Goal: Contribute content: Add original content to the website for others to see

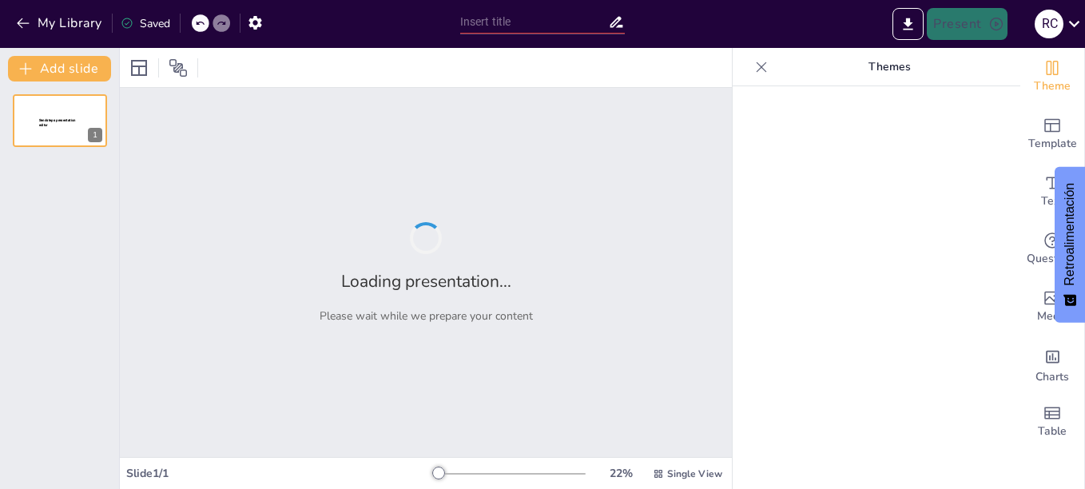
type input "La Preparatoria Abierta: Flexibilidad y Oportunidades para Todos"
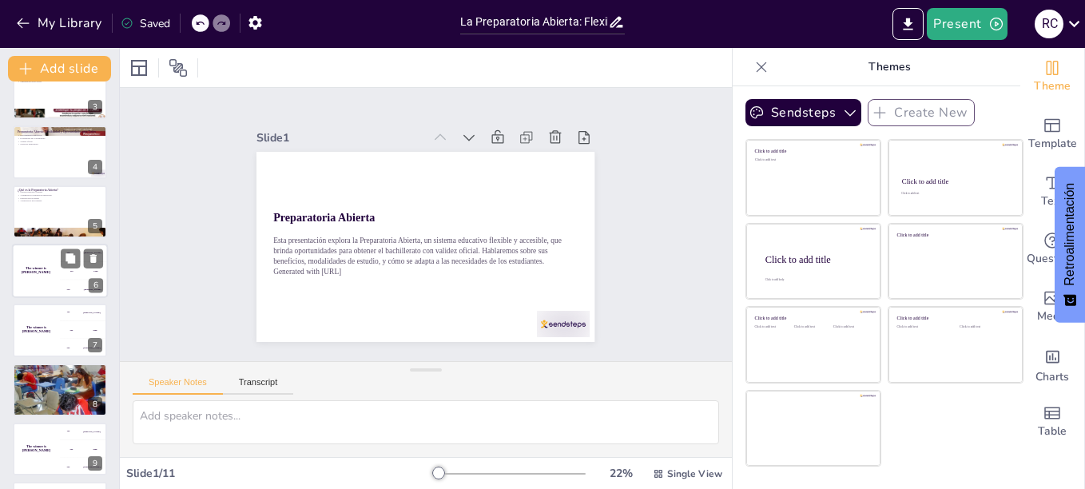
scroll to position [240, 0]
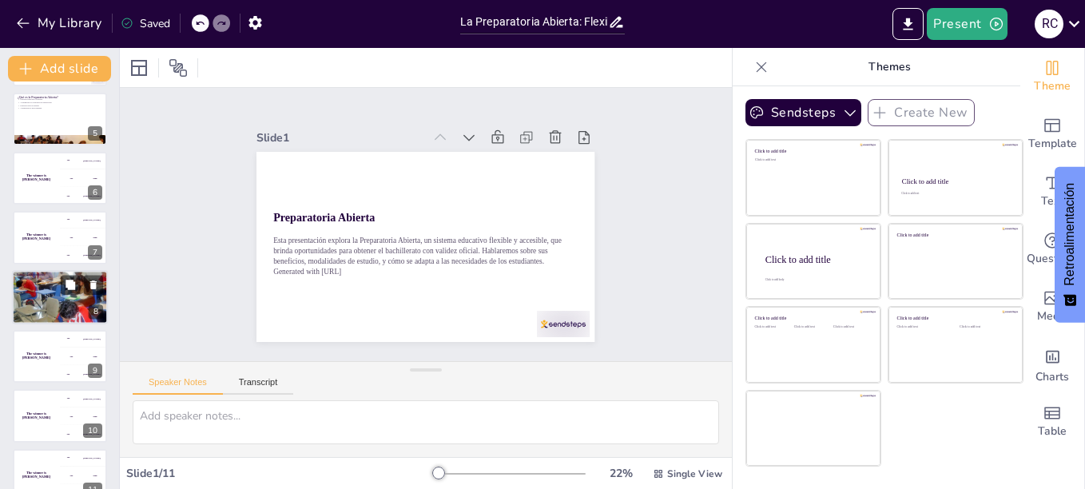
click at [41, 303] on div at bounding box center [60, 297] width 96 height 64
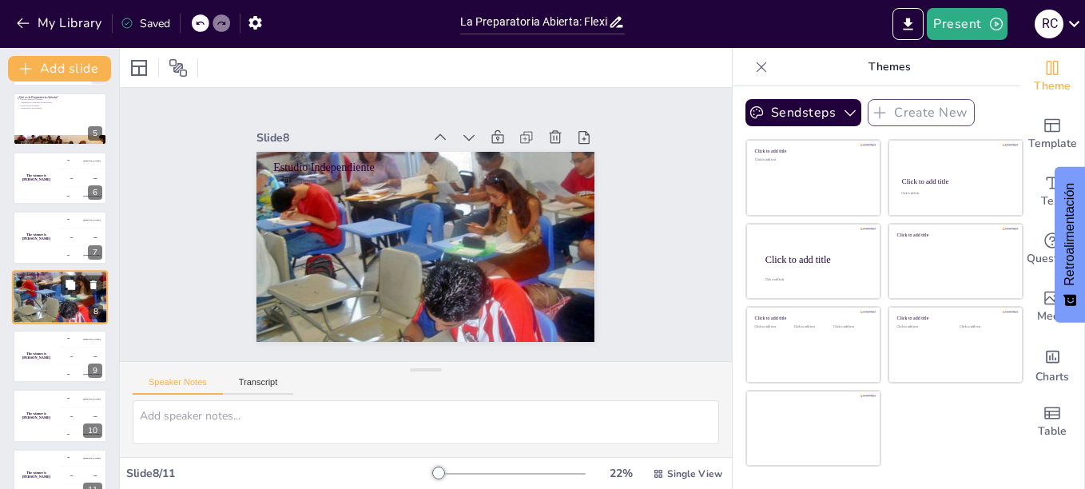
scroll to position [252, 0]
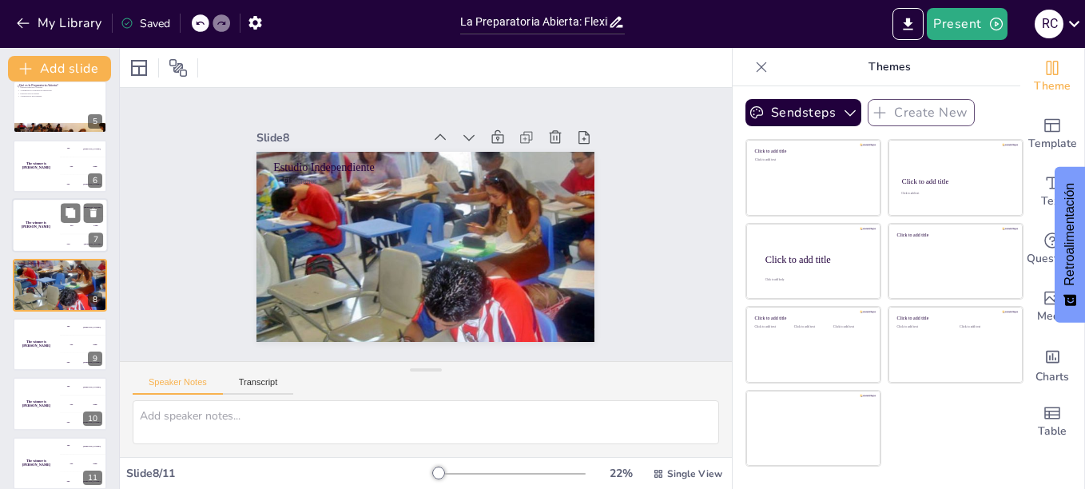
click at [41, 235] on div "The winner is Niels 🏆" at bounding box center [36, 226] width 48 height 54
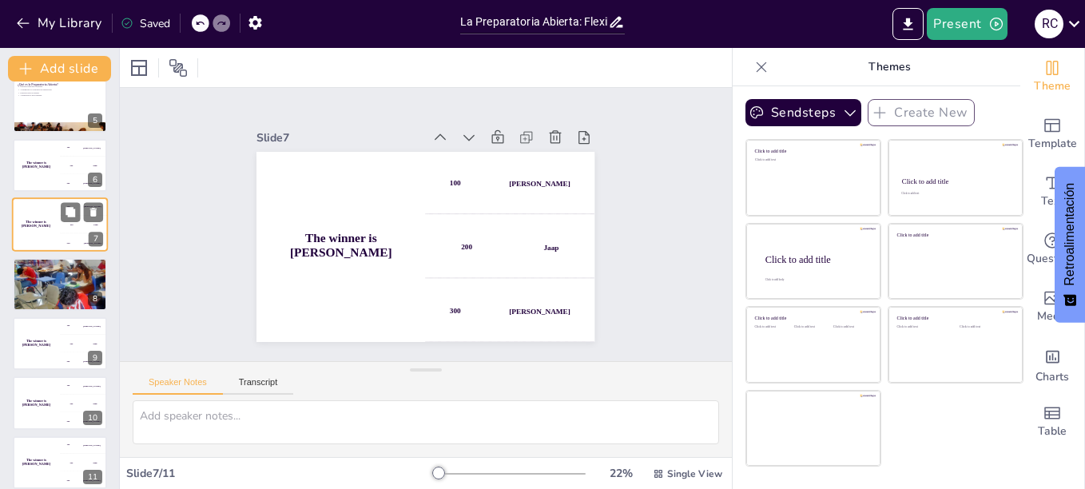
scroll to position [265, 0]
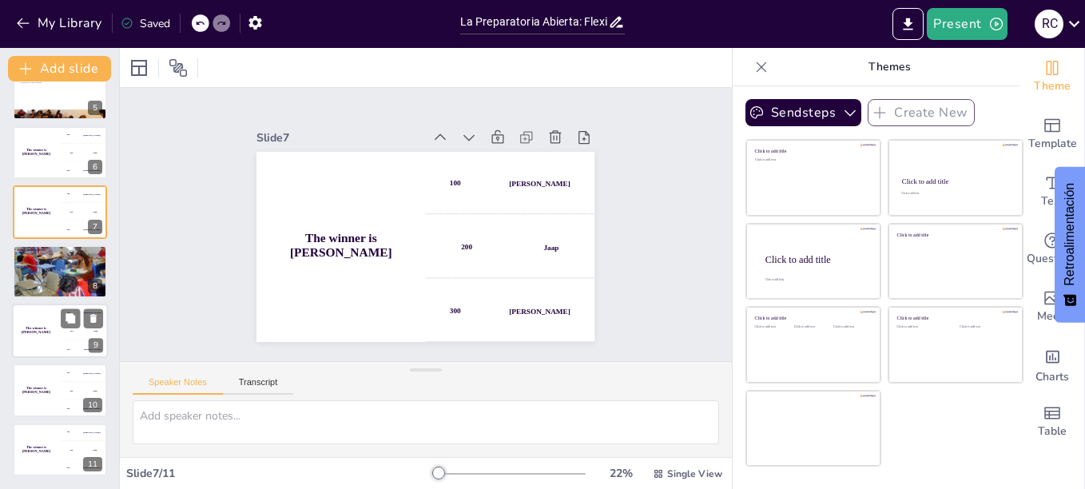
click at [38, 324] on div "The winner is Niels 🏆" at bounding box center [36, 331] width 48 height 54
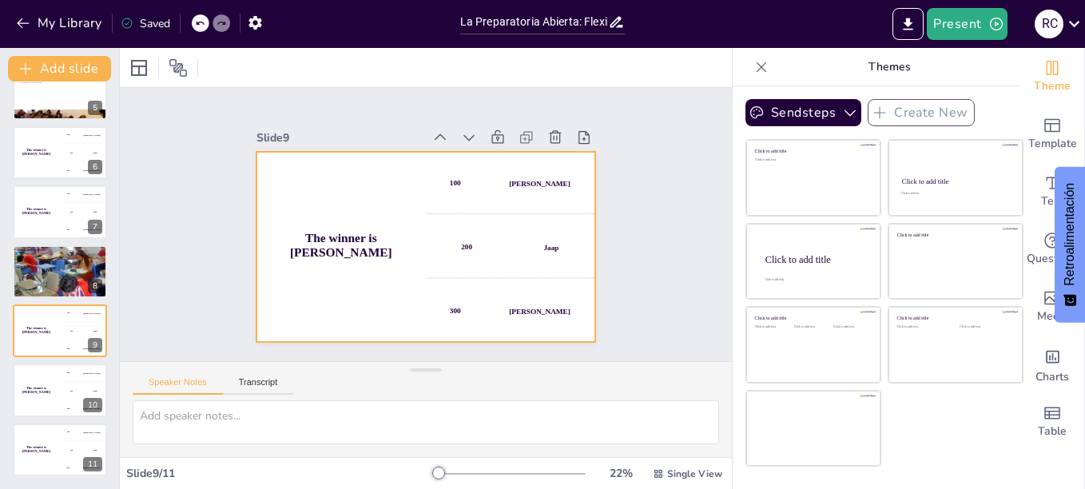
click at [340, 235] on h4 "The winner is Niels 🏆" at bounding box center [379, 150] width 79 height 169
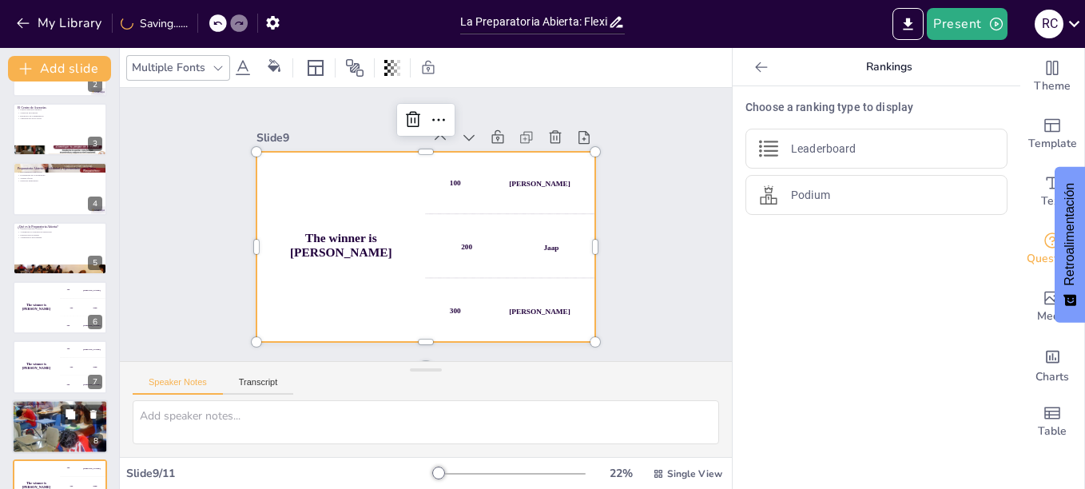
scroll to position [0, 0]
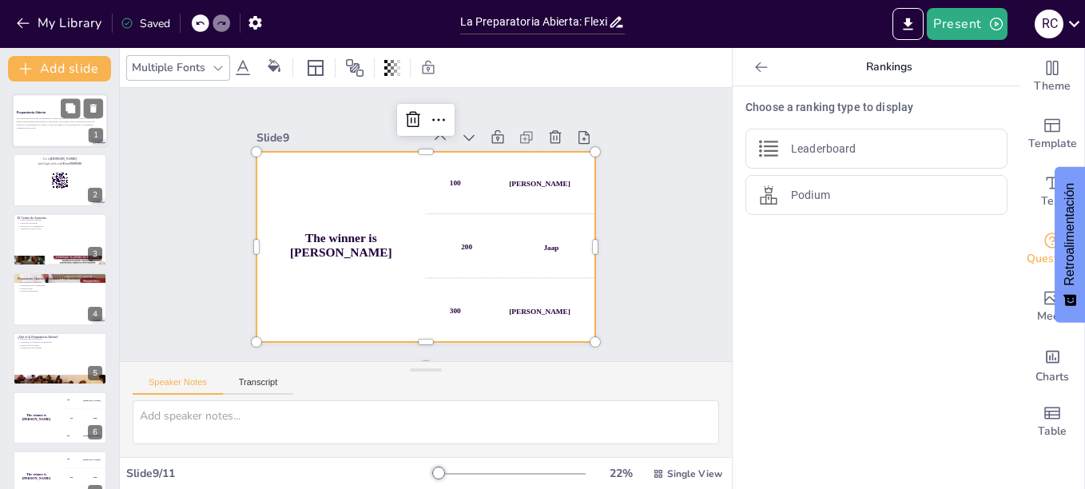
click at [54, 122] on p "Esta presentación explora la Preparatoria Abierta, un sistema educativo flexibl…" at bounding box center [60, 121] width 86 height 9
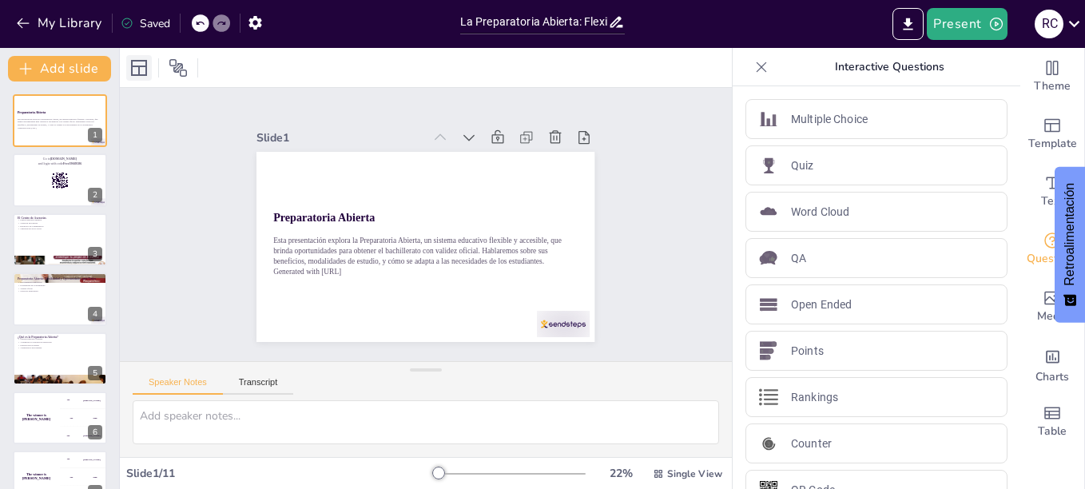
click at [141, 63] on icon at bounding box center [138, 67] width 19 height 19
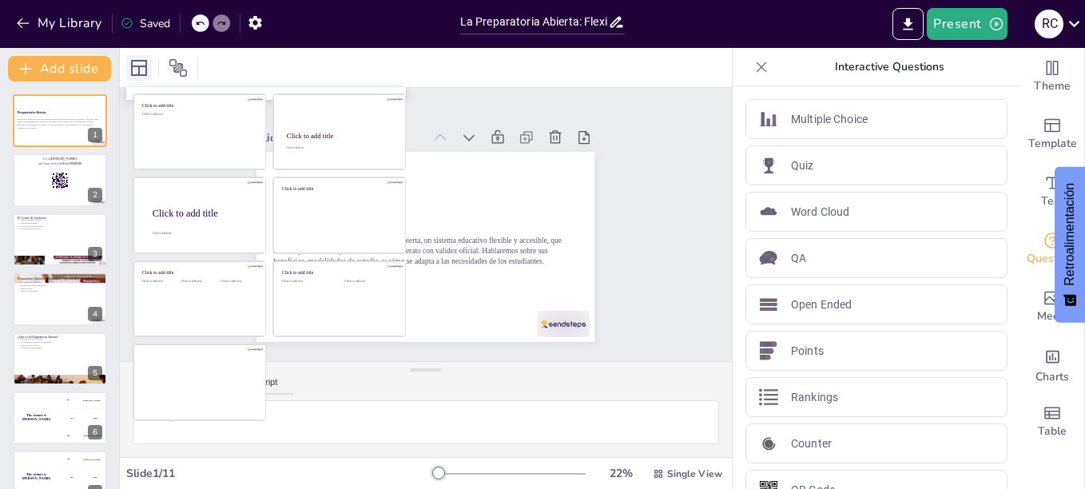
click at [137, 71] on icon at bounding box center [138, 67] width 19 height 19
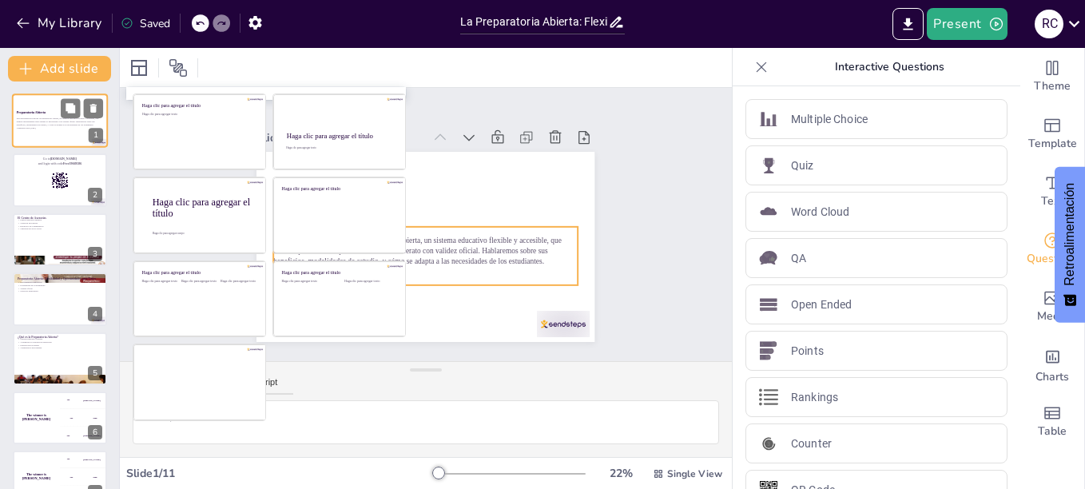
click at [42, 117] on p "Esta presentación explora la Preparatoria Abierta, un sistema educativo flexibl…" at bounding box center [60, 121] width 86 height 9
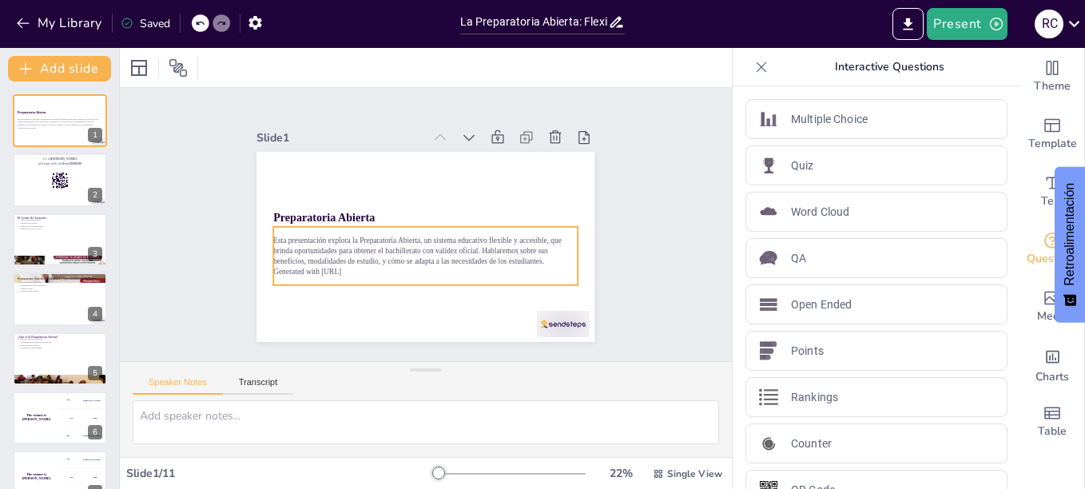
click at [350, 268] on p "Generated with [URL]" at bounding box center [382, 243] width 133 height 282
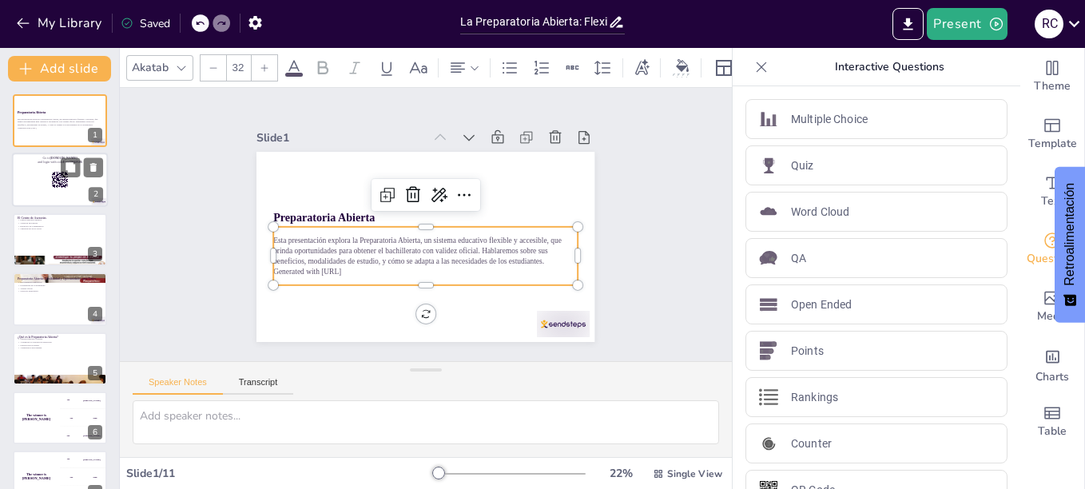
click at [48, 187] on div at bounding box center [60, 180] width 96 height 54
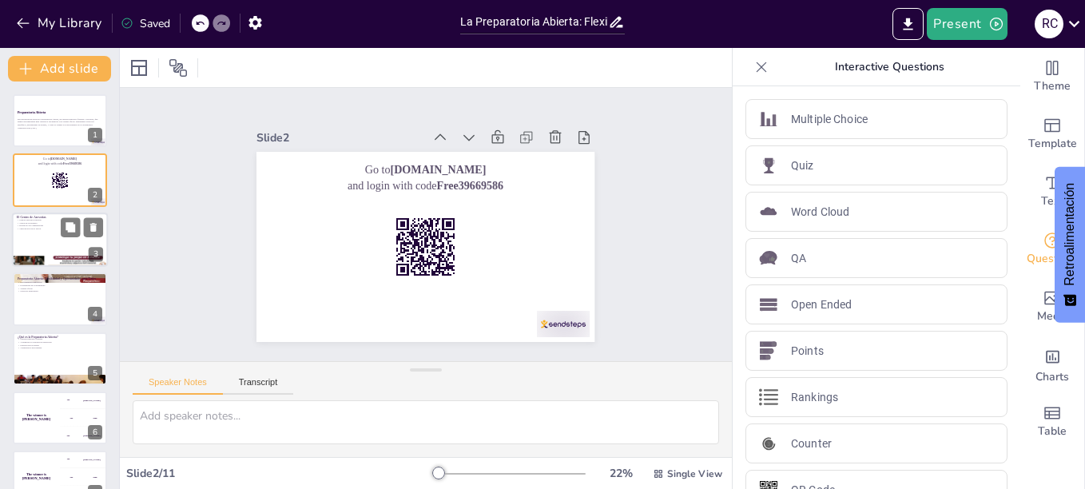
click at [42, 240] on div at bounding box center [60, 240] width 96 height 54
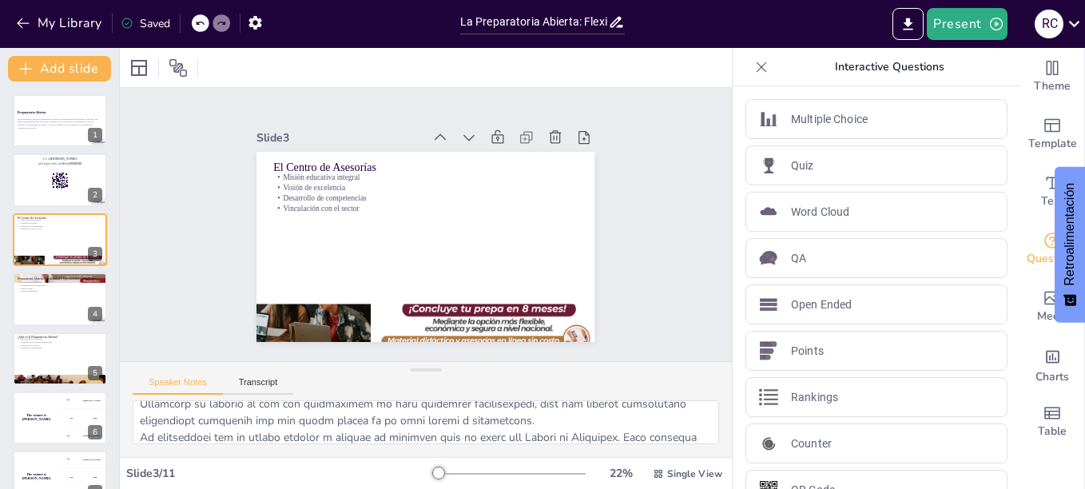
scroll to position [160, 0]
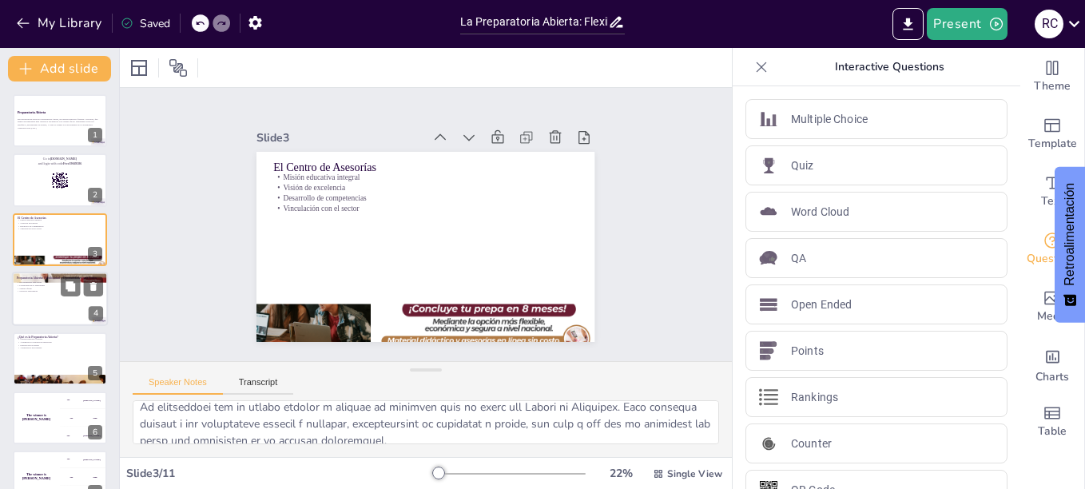
click at [40, 302] on div at bounding box center [60, 299] width 96 height 54
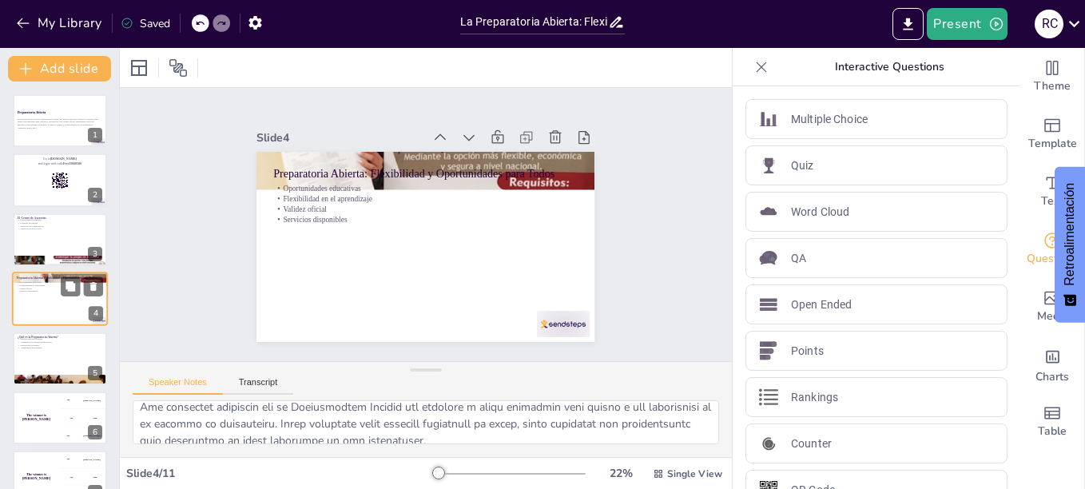
scroll to position [14, 0]
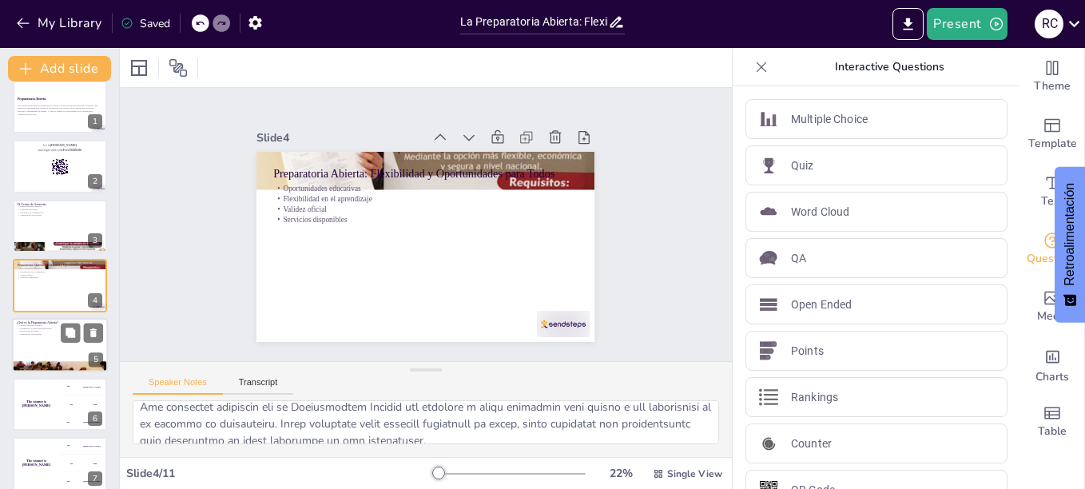
click at [58, 344] on div at bounding box center [60, 345] width 96 height 54
type textarea "La flexibilidad del sistema educativo de la Preparatoria Abierta es una de sus …"
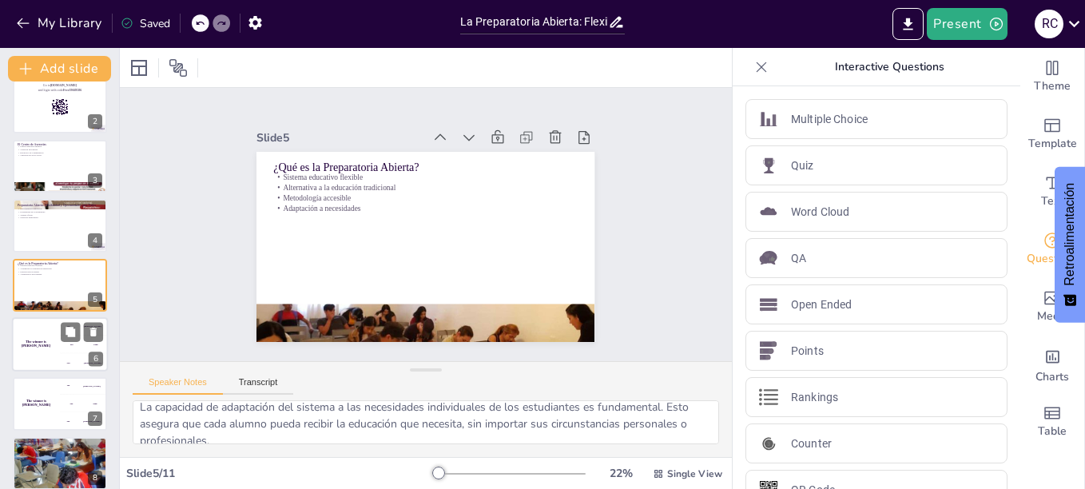
click at [25, 332] on div "The winner is Niels 🏆" at bounding box center [36, 344] width 48 height 54
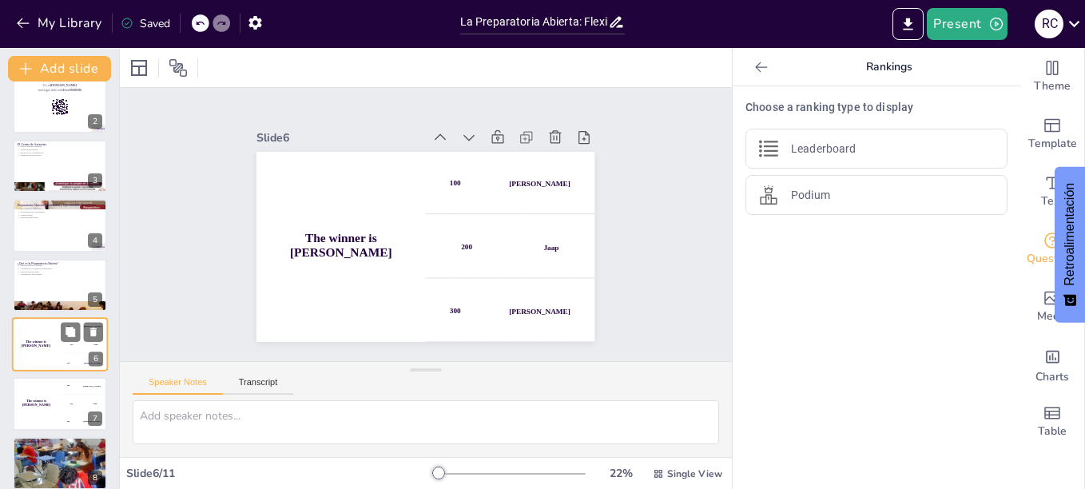
scroll to position [0, 0]
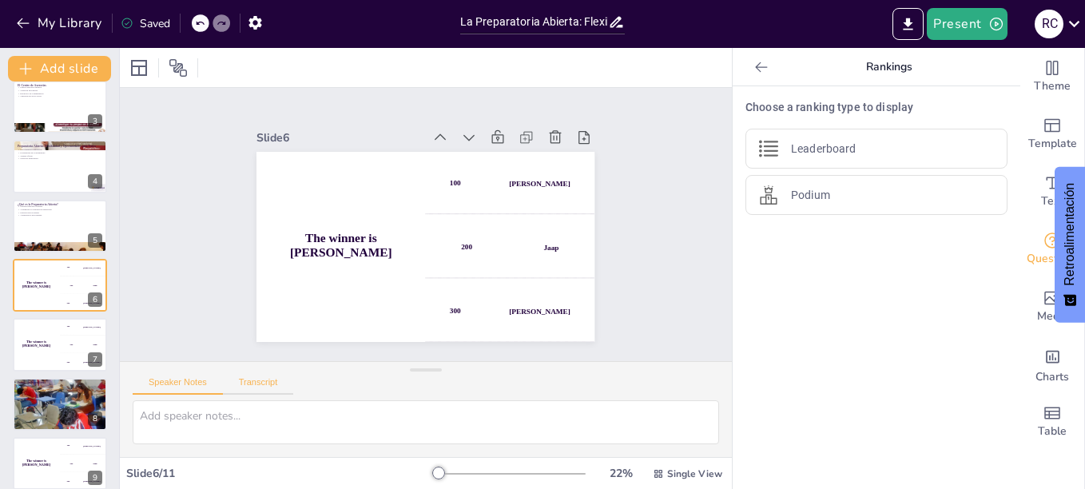
click at [264, 382] on button "Transcript" at bounding box center [258, 386] width 71 height 18
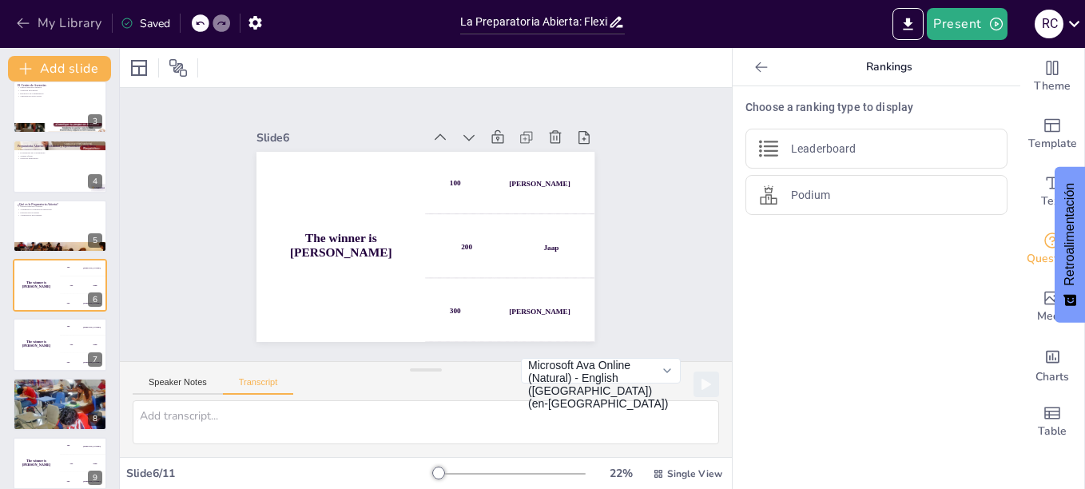
click at [17, 23] on icon "button" at bounding box center [23, 23] width 16 height 16
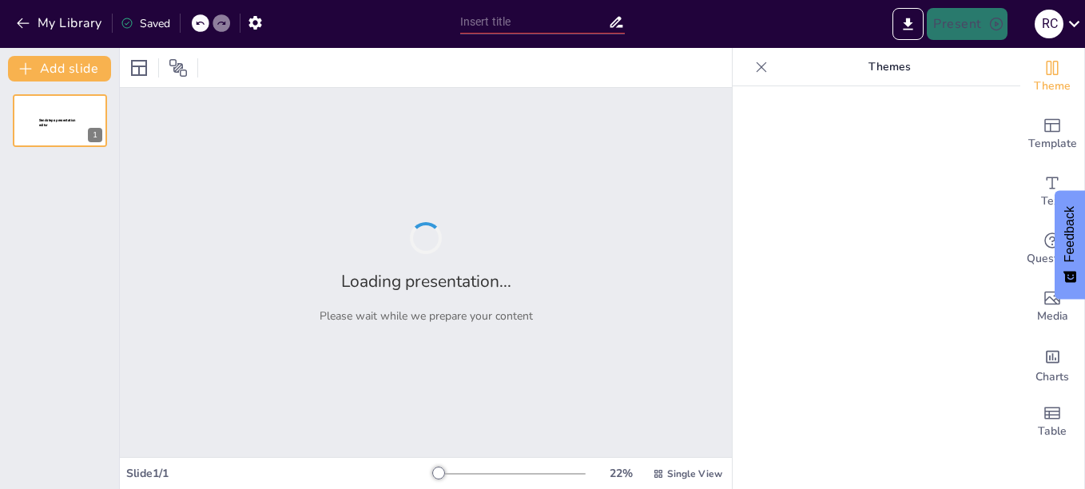
type input "La Preparatoria Abierta: Flexibilidad y Oportunidades para Todos"
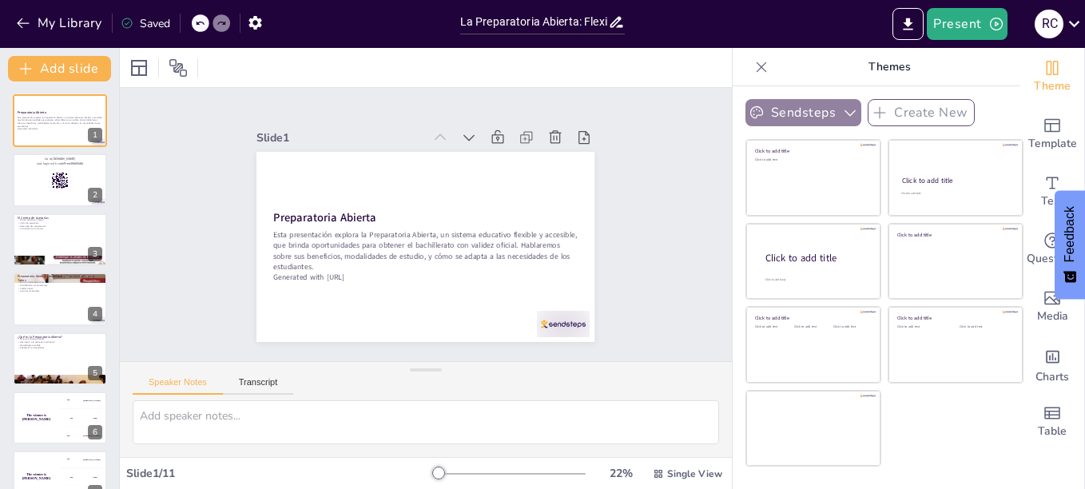
click at [842, 111] on icon "button" at bounding box center [850, 113] width 16 height 16
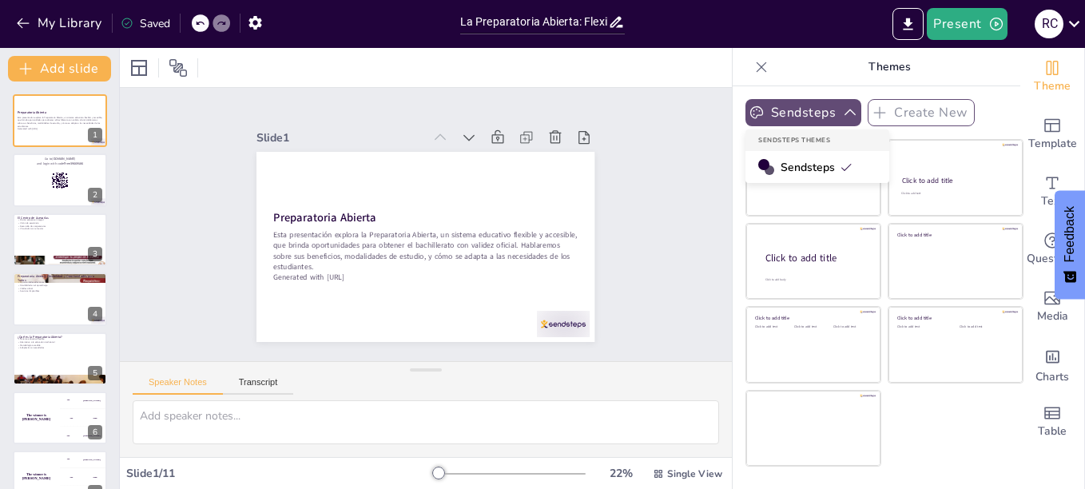
click at [845, 113] on icon "button" at bounding box center [850, 112] width 11 height 6
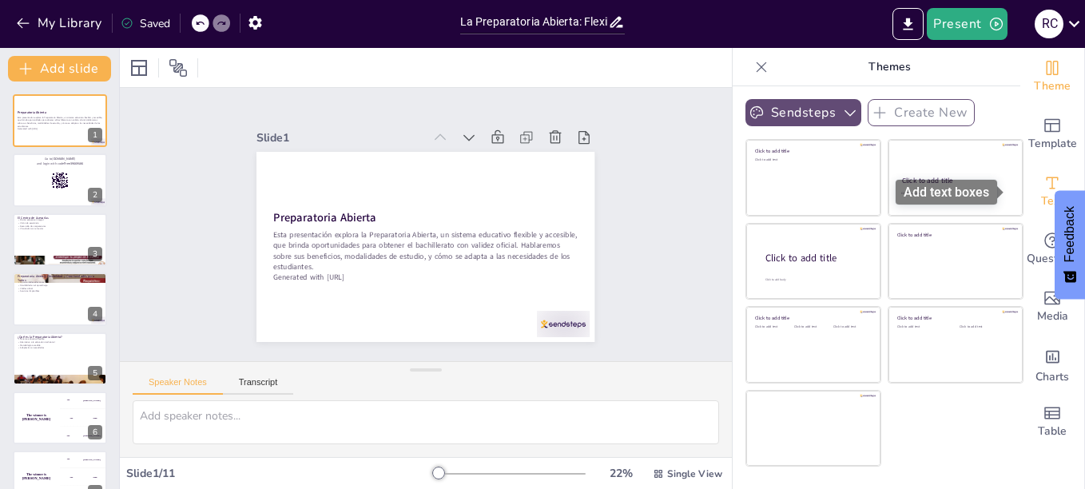
click at [1043, 190] on icon "Add text boxes" at bounding box center [1052, 182] width 19 height 19
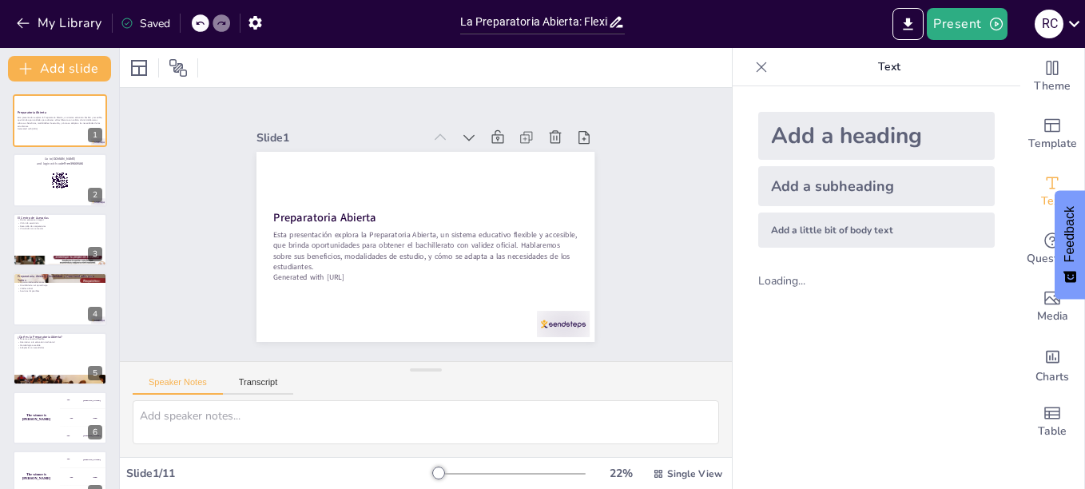
click at [782, 283] on div "Loading..." at bounding box center [795, 280] width 74 height 15
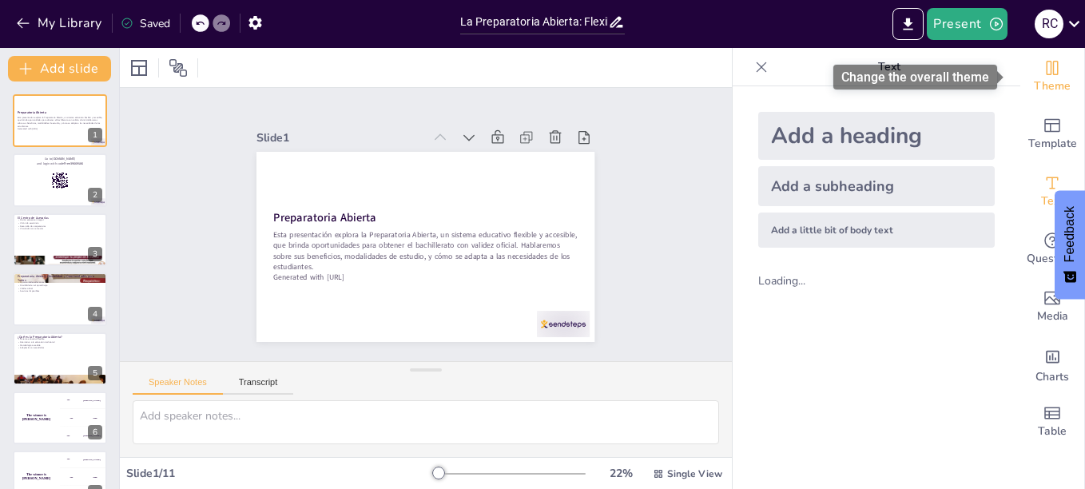
click at [1047, 74] on icon "Change the overall theme" at bounding box center [1053, 68] width 12 height 14
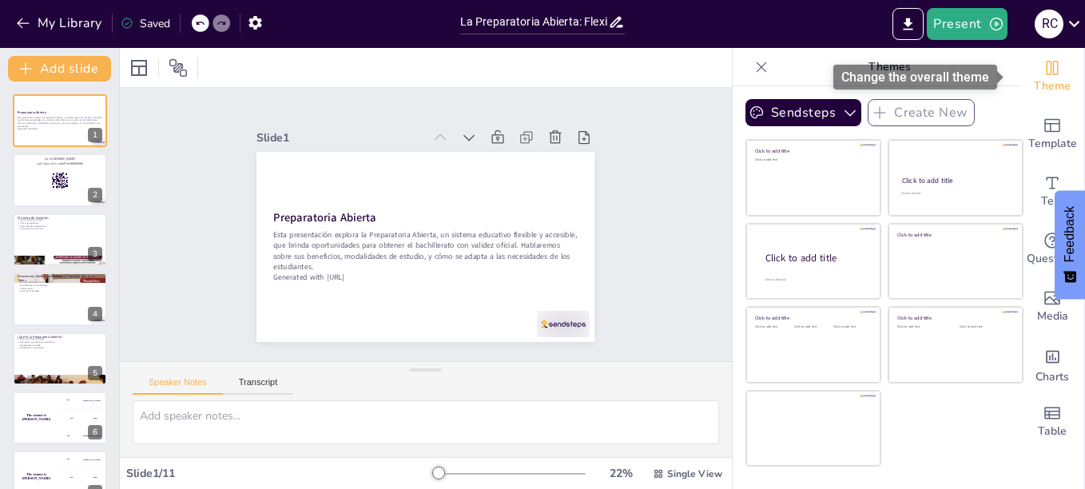
click at [1047, 74] on icon "Change the overall theme" at bounding box center [1053, 68] width 12 height 14
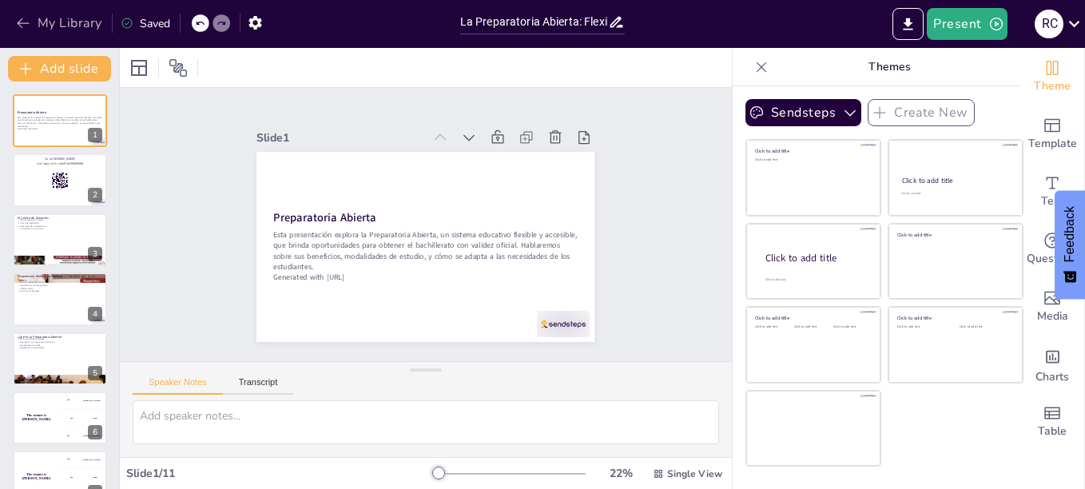
click at [69, 26] on button "My Library" at bounding box center [60, 23] width 97 height 26
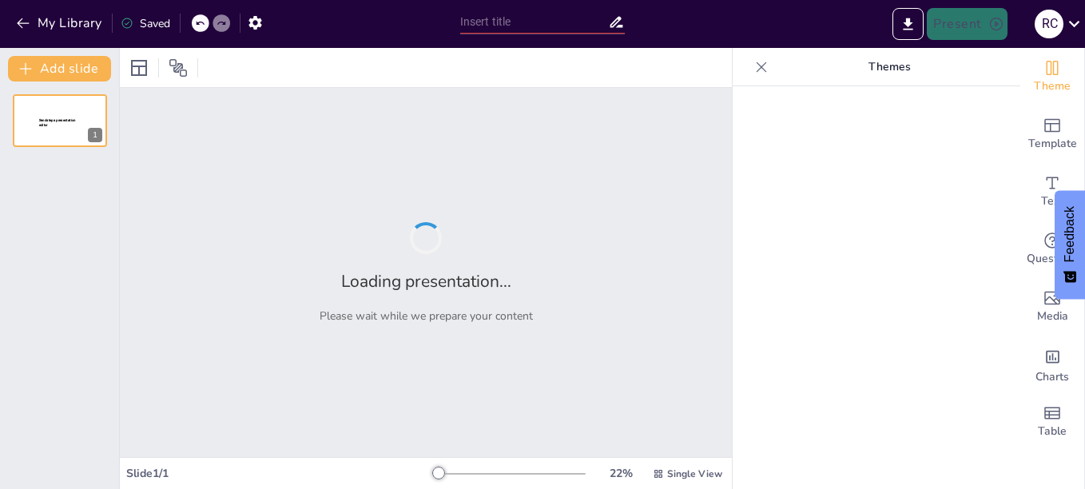
type input "La Preparatoria Abierta: Flexibilidad y Oportunidades para Todos"
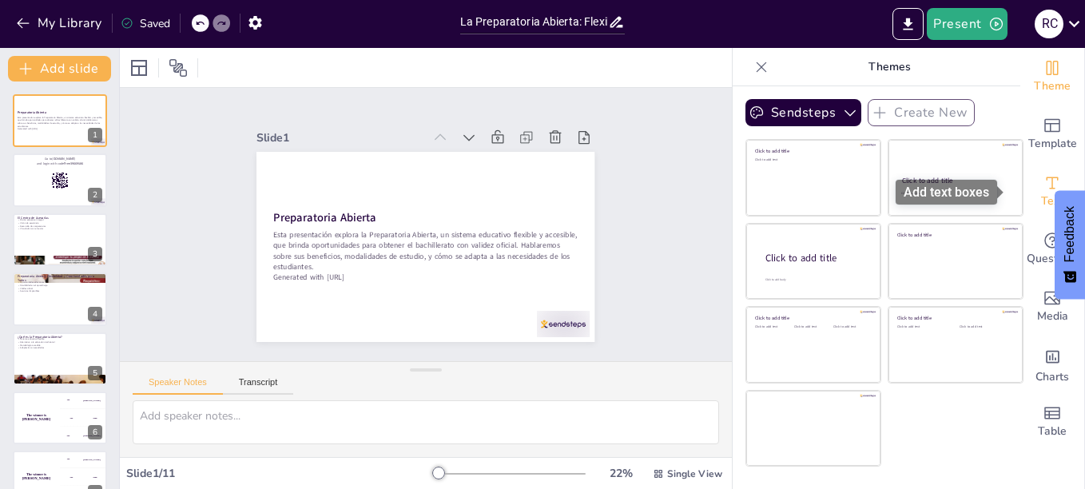
click at [1030, 190] on div "Text" at bounding box center [1052, 192] width 64 height 58
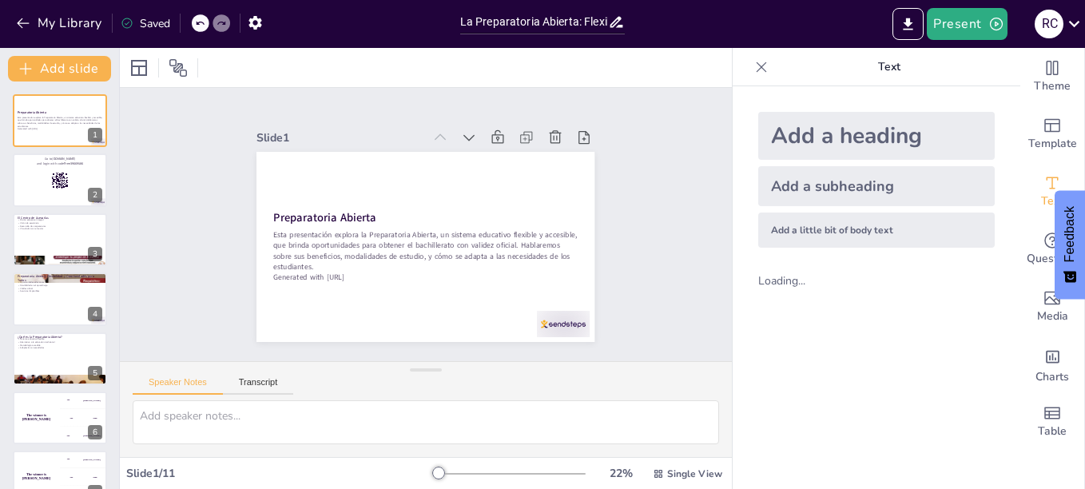
click at [802, 312] on div "Add a heading Add a subheading Add a little bit of body text Loading..." at bounding box center [877, 287] width 288 height 403
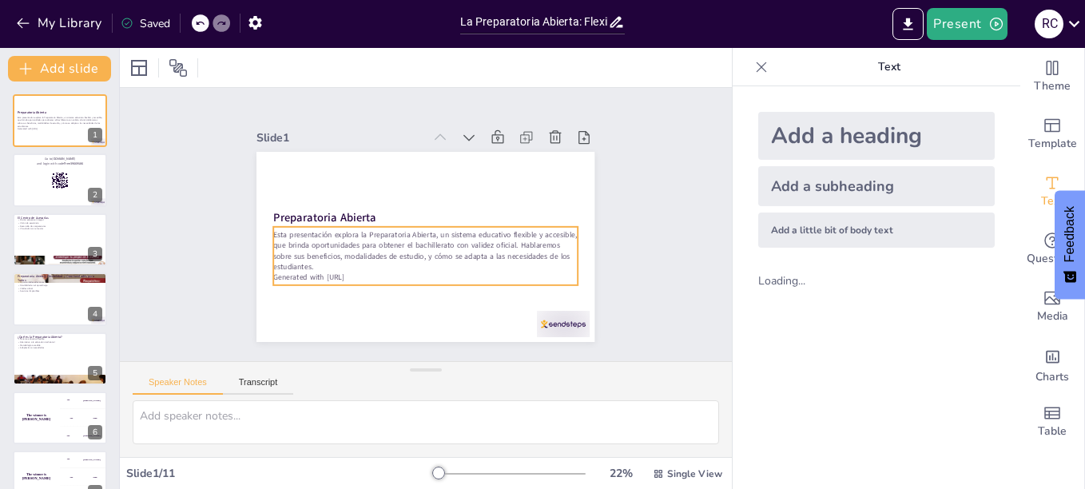
click at [422, 262] on p "Esta presentación explora la Preparatoria Abierta, un sistema educativo flexibl…" at bounding box center [402, 213] width 162 height 295
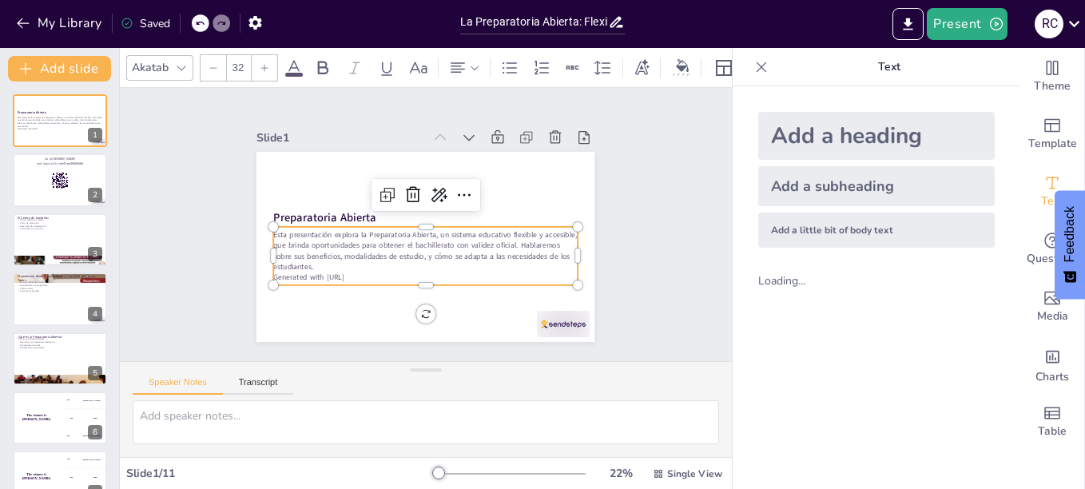
click at [864, 309] on div "Add a heading Add a subheading Add a little bit of body text Loading..." at bounding box center [877, 287] width 288 height 403
click at [784, 281] on div "Loading..." at bounding box center [795, 280] width 74 height 15
click at [1039, 423] on span "Table" at bounding box center [1052, 432] width 29 height 18
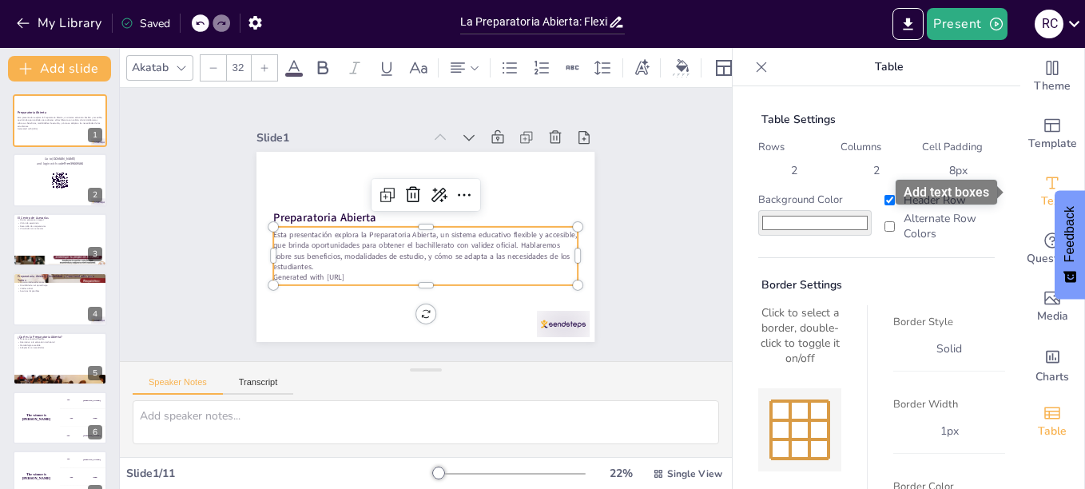
click at [1041, 204] on span "Text" at bounding box center [1052, 202] width 22 height 18
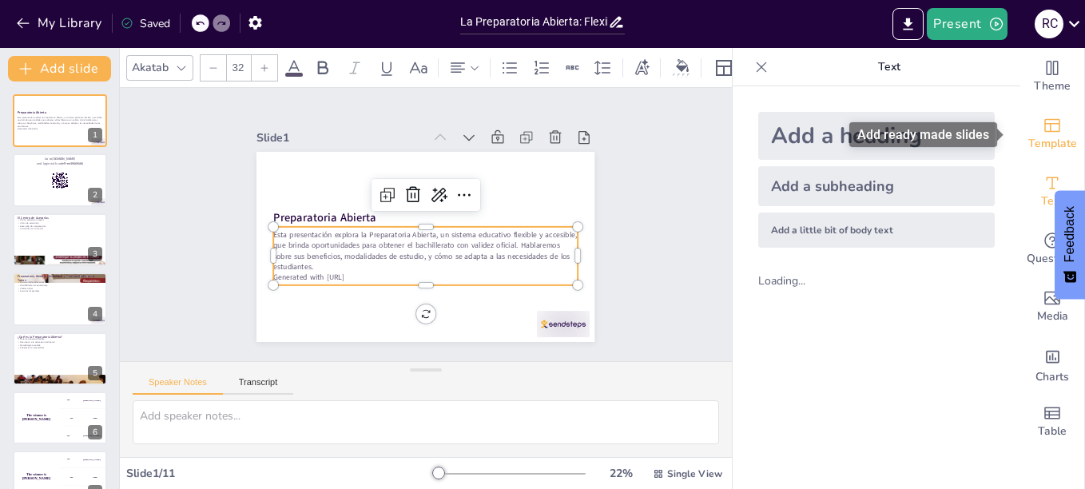
click at [1043, 130] on icon "Add ready made slides" at bounding box center [1052, 125] width 19 height 19
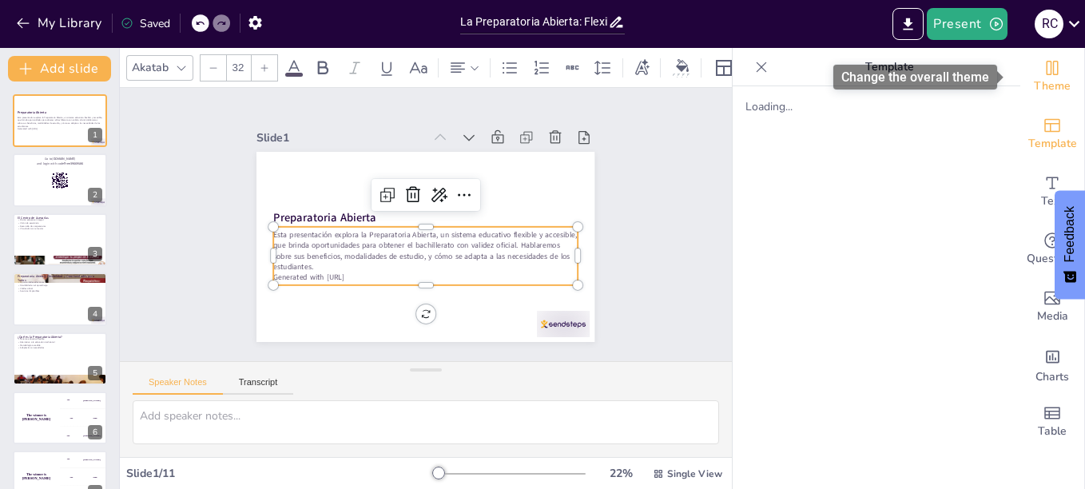
click at [1043, 66] on icon "Change the overall theme" at bounding box center [1052, 67] width 19 height 19
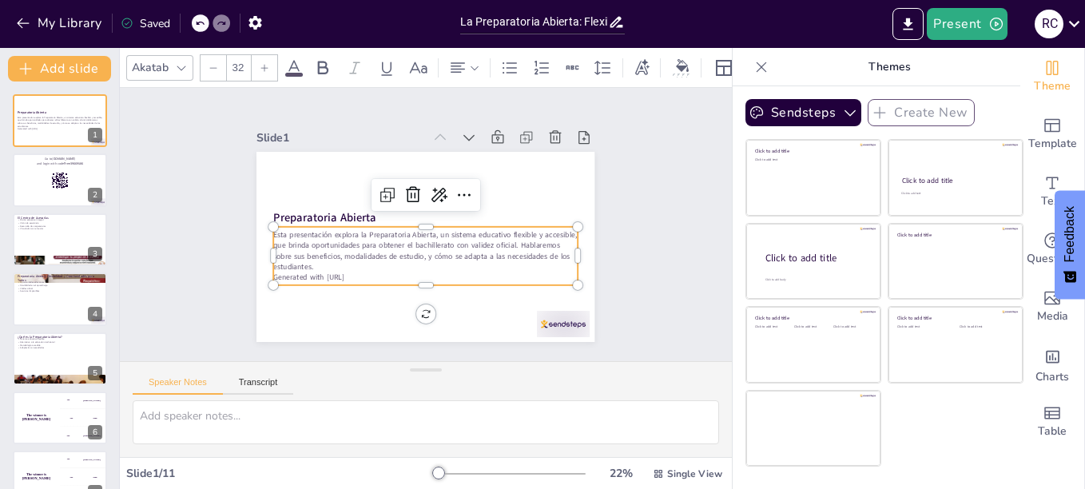
click at [753, 71] on icon at bounding box center [761, 67] width 16 height 16
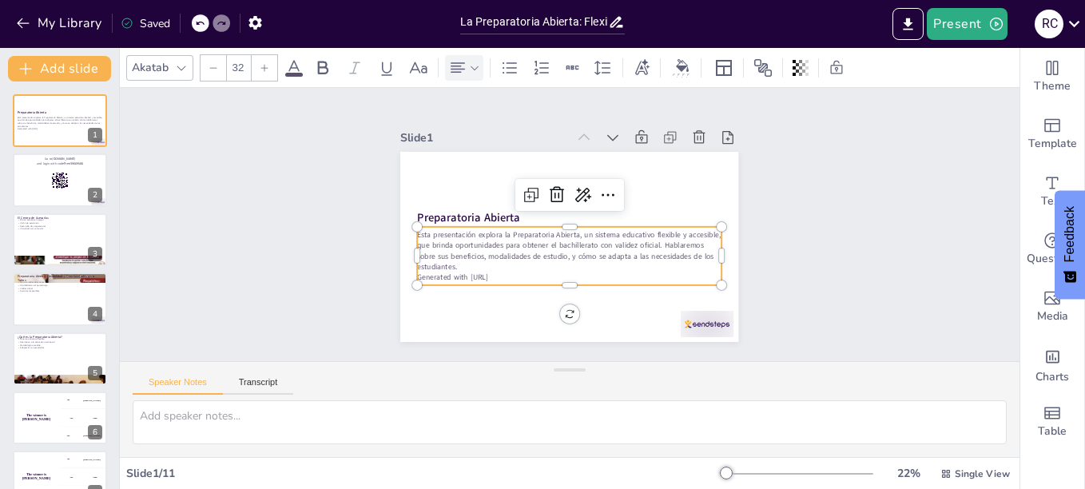
click at [469, 72] on icon at bounding box center [474, 67] width 11 height 11
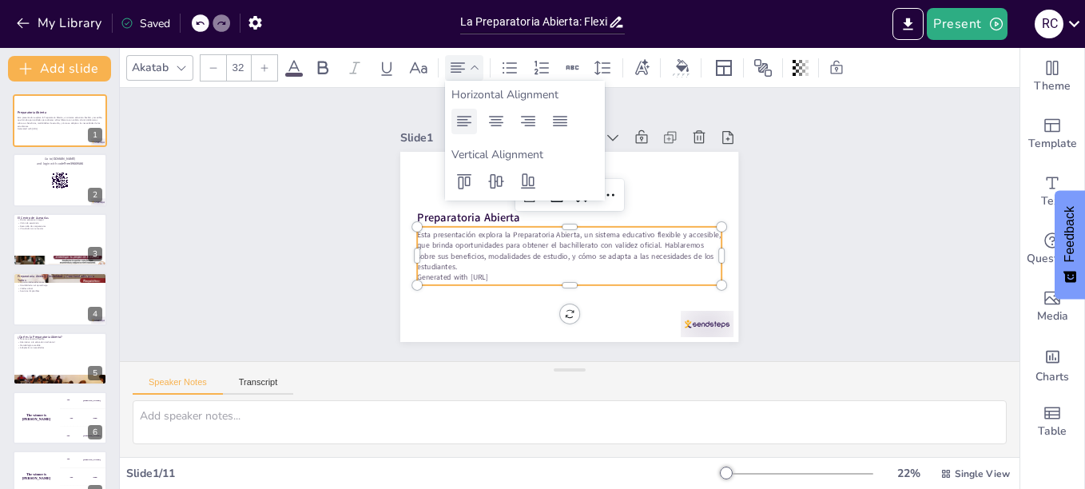
click at [462, 128] on icon at bounding box center [464, 121] width 19 height 19
click at [286, 240] on div "Slide 1 Preparatoria Abierta Esta presentación explora la Preparatoria Abierta,…" at bounding box center [569, 225] width 888 height 750
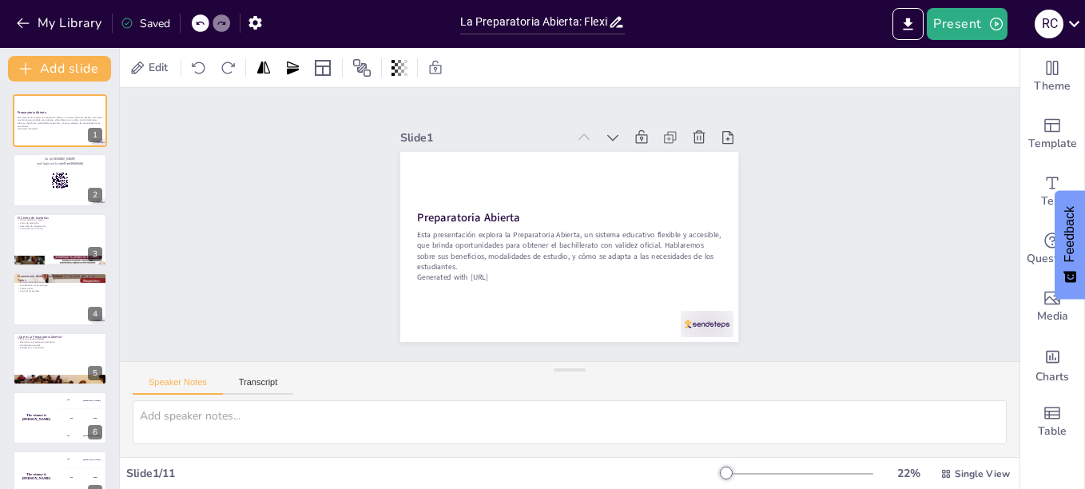
click at [127, 22] on icon at bounding box center [127, 23] width 13 height 13
click at [196, 24] on icon at bounding box center [200, 23] width 10 height 10
click at [255, 21] on icon "button" at bounding box center [255, 22] width 17 height 17
